Goal: Find specific page/section: Find specific page/section

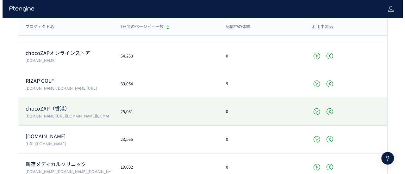
scroll to position [126, 0]
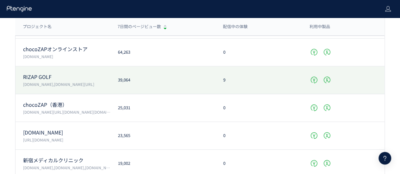
click at [86, 82] on p "[DOMAIN_NAME],[DOMAIN_NAME][URL]" at bounding box center [66, 84] width 87 height 5
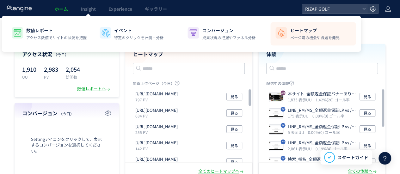
click at [305, 31] on p "ヒートマップ" at bounding box center [314, 30] width 49 height 6
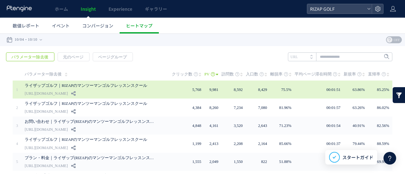
click at [135, 89] on link "ライザップゴルフ｜RIZAPのマンツーマンゴルフレッスンスクール" at bounding box center [91, 86] width 133 height 8
